Goal: Task Accomplishment & Management: Manage account settings

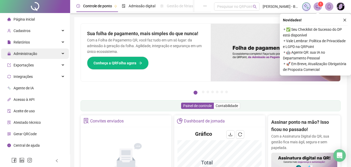
click at [24, 53] on span "Administração" at bounding box center [26, 53] width 24 height 4
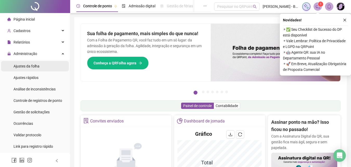
click at [25, 65] on span "Ajustes da folha" at bounding box center [27, 66] width 26 height 4
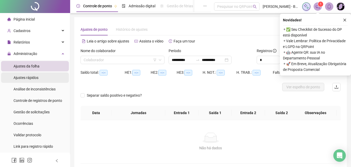
type input "**********"
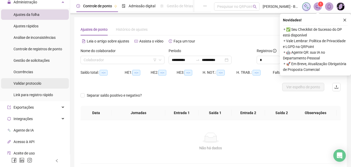
scroll to position [52, 0]
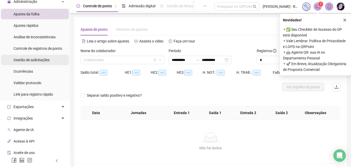
click at [30, 63] on div "Gestão de solicitações" at bounding box center [32, 60] width 36 height 10
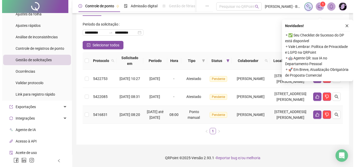
scroll to position [25, 0]
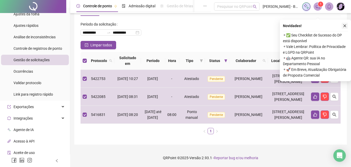
click at [343, 24] on icon "close" at bounding box center [345, 26] width 4 height 4
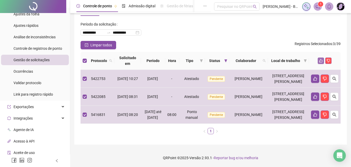
click at [320, 59] on icon "like" at bounding box center [321, 61] width 4 height 4
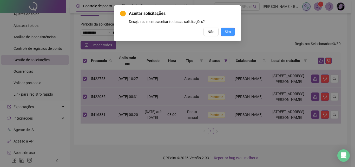
click at [226, 30] on span "Sim" at bounding box center [228, 32] width 6 height 6
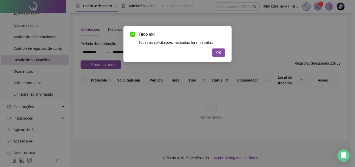
scroll to position [0, 0]
click at [224, 52] on button "OK" at bounding box center [218, 52] width 13 height 8
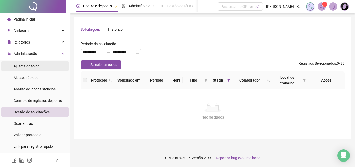
click at [29, 64] on span "Ajustes da folha" at bounding box center [27, 66] width 26 height 4
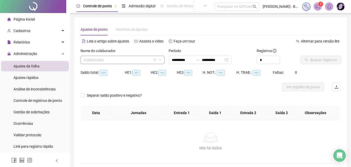
type input "**********"
click at [94, 56] on div "Colaborador" at bounding box center [123, 60] width 84 height 8
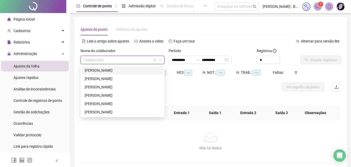
click at [104, 72] on div "[PERSON_NAME]" at bounding box center [123, 70] width 76 height 6
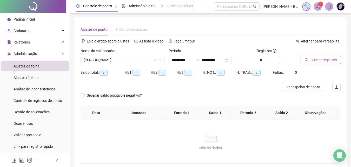
click at [323, 59] on span "Buscar registros" at bounding box center [324, 60] width 27 height 6
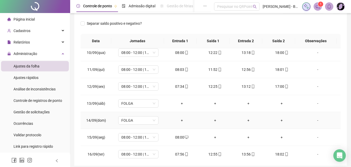
scroll to position [176, 0]
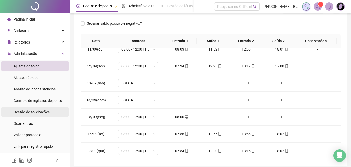
click at [29, 111] on span "Gestão de solicitações" at bounding box center [32, 112] width 36 height 4
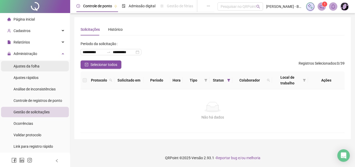
click at [23, 67] on span "Ajustes da folha" at bounding box center [27, 66] width 26 height 4
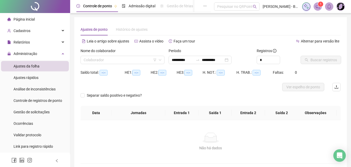
type input "**********"
click at [95, 54] on div "Nome do colaborador" at bounding box center [123, 52] width 84 height 8
click at [95, 57] on input "search" at bounding box center [120, 60] width 73 height 8
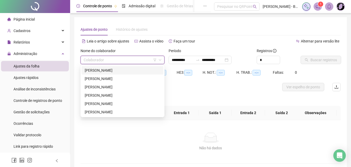
click at [104, 70] on div "[PERSON_NAME]" at bounding box center [123, 70] width 76 height 6
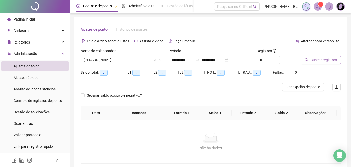
click at [316, 61] on span "Buscar registros" at bounding box center [324, 60] width 27 height 6
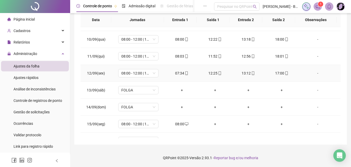
scroll to position [176, 0]
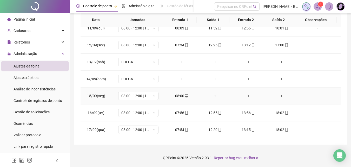
click at [213, 97] on div "+" at bounding box center [215, 96] width 25 height 6
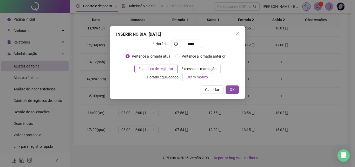
type input "*****"
click at [200, 77] on span "Outro motivo" at bounding box center [197, 77] width 21 height 4
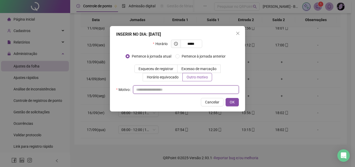
click at [170, 91] on input "text" at bounding box center [186, 89] width 106 height 8
type input "*"
drag, startPoint x: 171, startPoint y: 87, endPoint x: 105, endPoint y: 96, distance: 66.9
click at [105, 96] on div "**********" at bounding box center [177, 83] width 355 height 167
type input "**********"
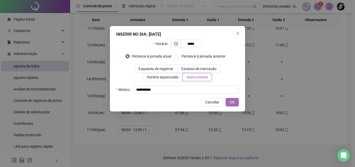
click at [232, 100] on span "OK" at bounding box center [232, 102] width 5 height 6
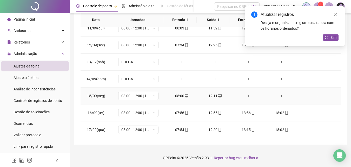
click at [244, 95] on div "+" at bounding box center [248, 96] width 25 height 6
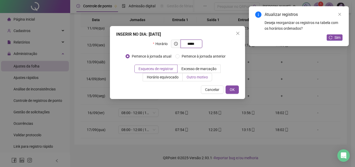
type input "*****"
click at [194, 76] on span "Outro motivo" at bounding box center [197, 77] width 21 height 4
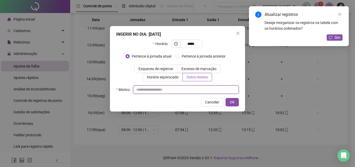
click at [189, 88] on input "text" at bounding box center [186, 89] width 106 height 8
paste input "**********"
type input "**********"
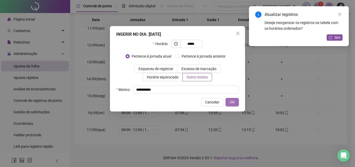
click at [231, 101] on span "OK" at bounding box center [232, 102] width 5 height 6
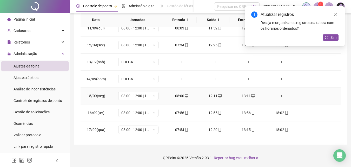
click at [278, 97] on div "+" at bounding box center [281, 96] width 25 height 6
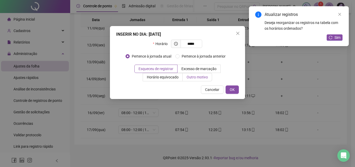
type input "*****"
click at [199, 77] on span "Outro motivo" at bounding box center [197, 77] width 21 height 4
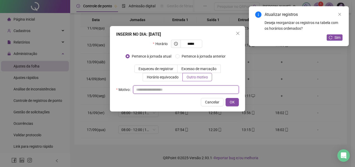
click at [160, 90] on input "text" at bounding box center [186, 89] width 106 height 8
paste input "**********"
type input "**********"
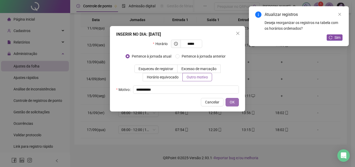
click at [234, 103] on span "OK" at bounding box center [232, 102] width 5 height 6
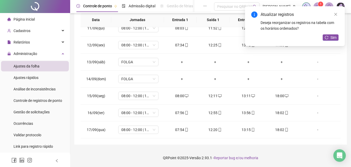
click at [339, 15] on div "Atualizar registros Deseja reorganizar os registros na tabela com os horários o…" at bounding box center [295, 26] width 100 height 40
click at [337, 15] on link "Close" at bounding box center [336, 14] width 6 height 6
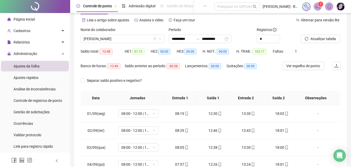
scroll to position [0, 0]
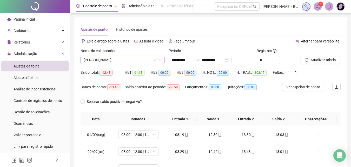
click at [85, 60] on span "[PERSON_NAME]" at bounding box center [123, 60] width 78 height 8
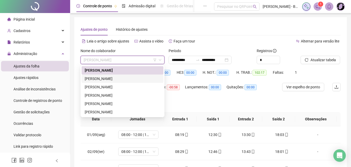
click at [110, 78] on div "[PERSON_NAME]" at bounding box center [123, 79] width 76 height 6
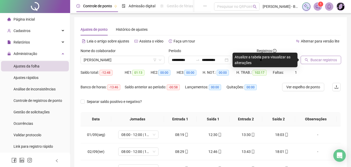
click at [321, 60] on span "Buscar registros" at bounding box center [324, 60] width 27 height 6
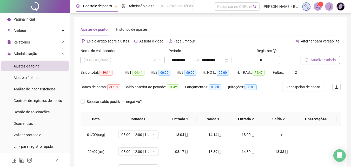
click at [83, 59] on div "[PERSON_NAME]" at bounding box center [123, 60] width 84 height 8
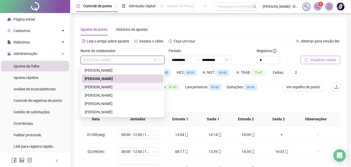
click at [87, 85] on div "[PERSON_NAME]" at bounding box center [123, 87] width 76 height 6
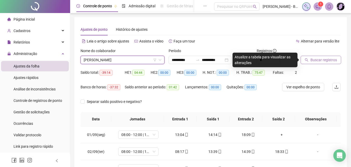
click at [319, 57] on span "Buscar registros" at bounding box center [324, 60] width 27 height 6
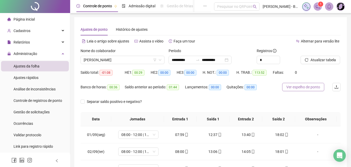
click at [303, 86] on span "Ver espelho de ponto" at bounding box center [303, 87] width 34 height 6
click at [134, 58] on span "[PERSON_NAME]" at bounding box center [123, 60] width 78 height 8
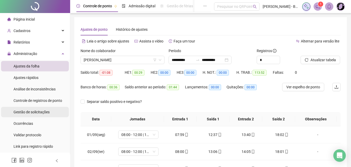
click at [34, 113] on span "Gestão de solicitações" at bounding box center [32, 112] width 36 height 4
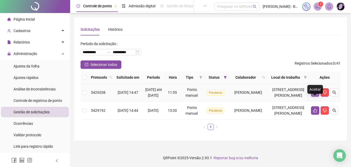
click at [315, 94] on icon "like" at bounding box center [315, 92] width 4 height 4
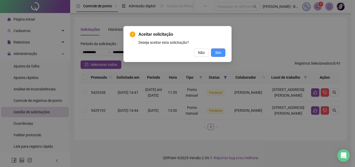
click at [222, 54] on button "Sim" at bounding box center [218, 52] width 14 height 8
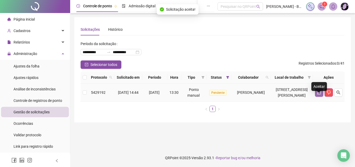
click at [318, 94] on icon "like" at bounding box center [319, 92] width 4 height 4
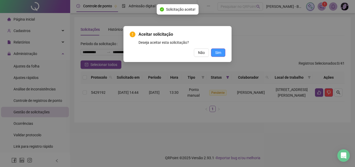
click at [221, 53] on span "Sim" at bounding box center [218, 53] width 6 height 6
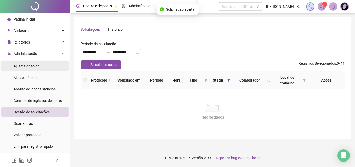
click at [28, 66] on span "Ajustes da folha" at bounding box center [27, 66] width 26 height 4
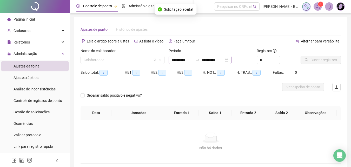
type input "**********"
drag, startPoint x: 111, startPoint y: 55, endPoint x: 110, endPoint y: 57, distance: 2.8
click at [110, 56] on div "Nome do colaborador Colaborador" at bounding box center [123, 56] width 84 height 16
click at [109, 58] on input "search" at bounding box center [120, 60] width 73 height 8
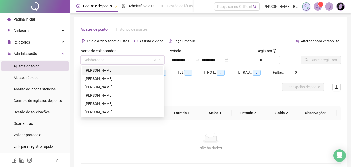
click at [105, 70] on div "[PERSON_NAME]" at bounding box center [123, 70] width 76 height 6
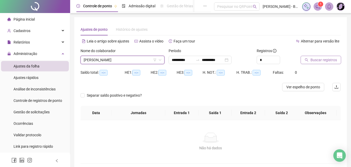
click at [319, 59] on span "Buscar registros" at bounding box center [324, 60] width 27 height 6
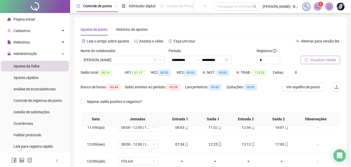
click at [318, 61] on span "Atualizar tabela" at bounding box center [323, 60] width 25 height 6
click at [307, 85] on span "Ver espelho de ponto" at bounding box center [303, 87] width 34 height 6
click at [83, 60] on div "[PERSON_NAME]" at bounding box center [123, 60] width 84 height 8
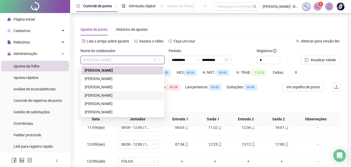
click at [101, 95] on div "[PERSON_NAME]" at bounding box center [123, 95] width 76 height 6
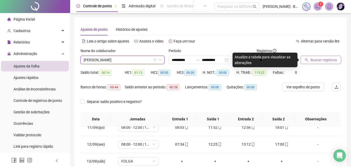
click at [307, 59] on icon "search" at bounding box center [307, 60] width 4 height 4
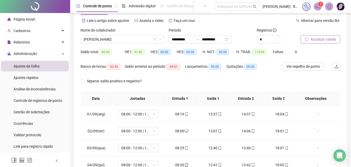
scroll to position [52, 0]
